Goal: Information Seeking & Learning: Learn about a topic

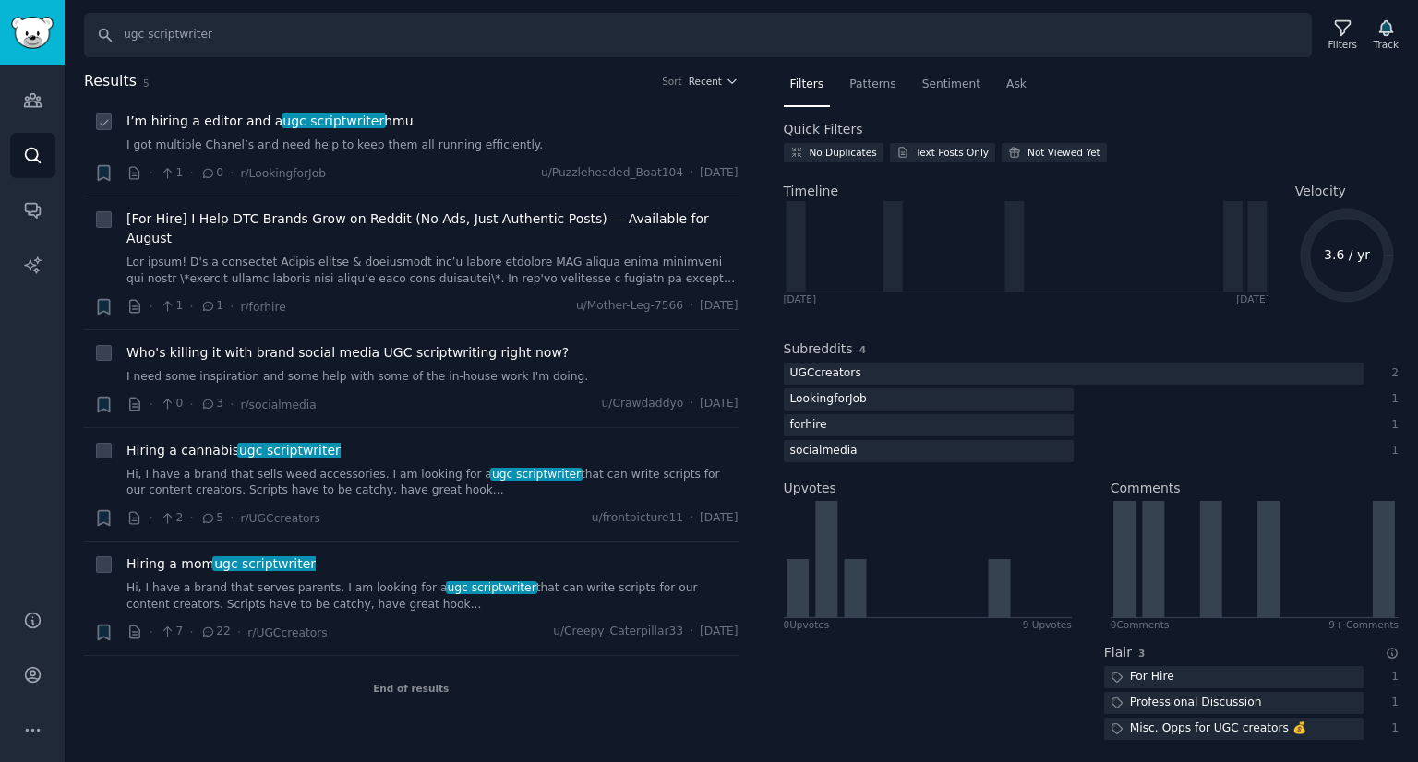
click at [315, 143] on link "I got multiple Chanel’s and need help to keep them all running efficiently." at bounding box center [432, 146] width 612 height 17
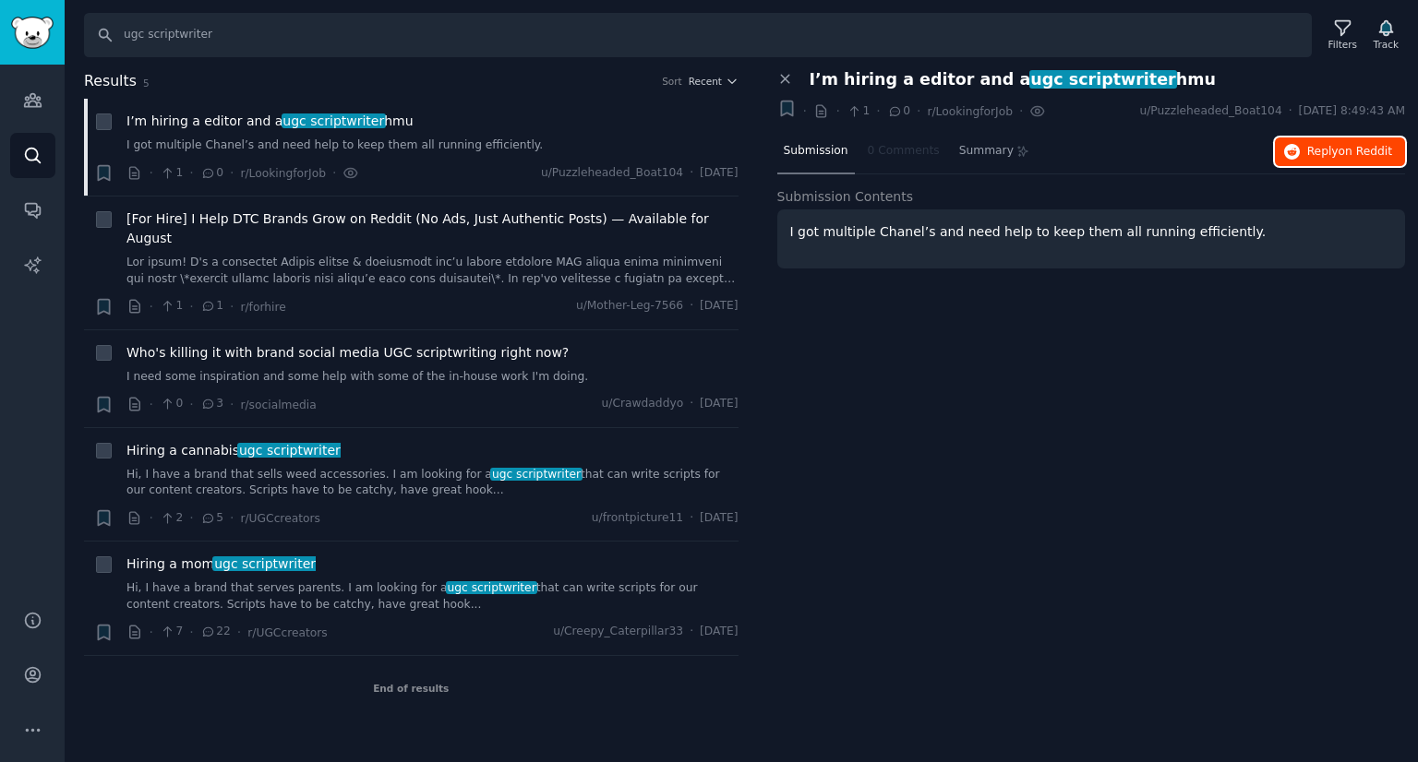
click at [1289, 148] on icon "button" at bounding box center [1292, 152] width 17 height 17
click at [388, 343] on span "Who's killing it with brand social media UGC scriptwriting right now?" at bounding box center [347, 352] width 442 height 19
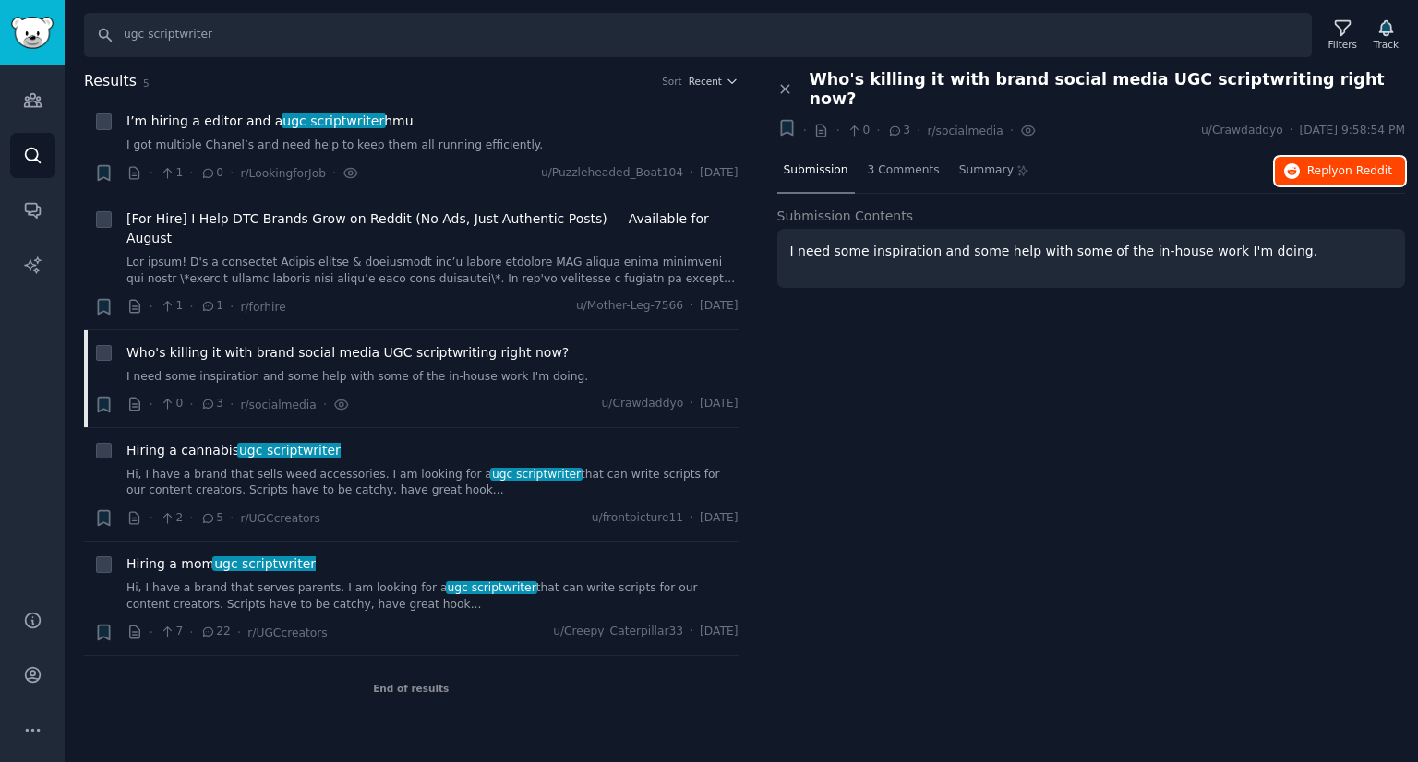
click at [1322, 163] on span "Reply on Reddit" at bounding box center [1349, 171] width 85 height 17
click at [779, 81] on icon at bounding box center [785, 89] width 17 height 17
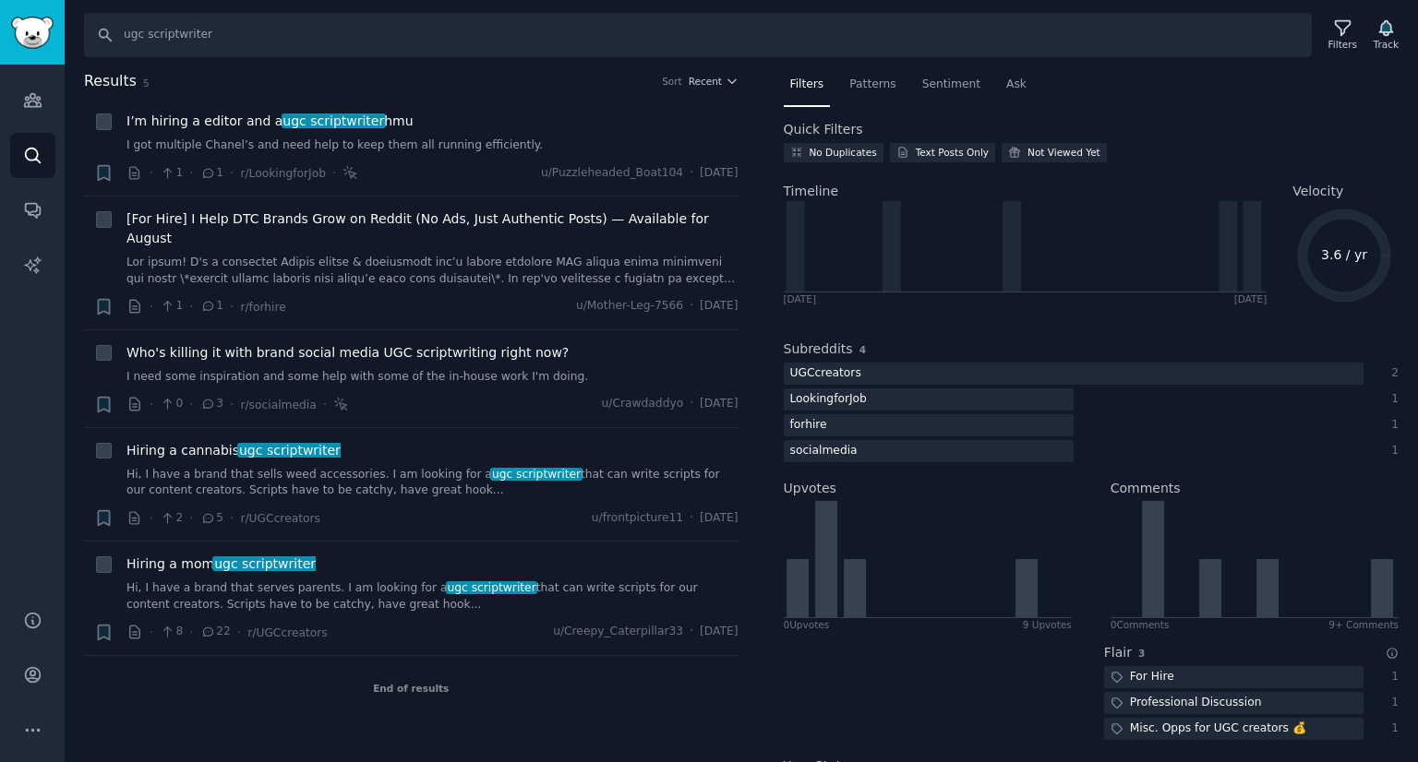
type input "creative strategist"
